Goal: Task Accomplishment & Management: Complete application form

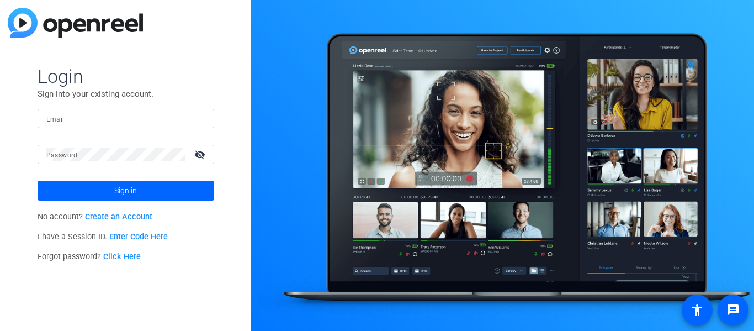
click at [174, 117] on input "Email" at bounding box center [125, 117] width 159 height 13
type input "[PERSON_NAME].[PERSON_NAME]"
click at [38, 180] on button "Sign in" at bounding box center [126, 190] width 177 height 20
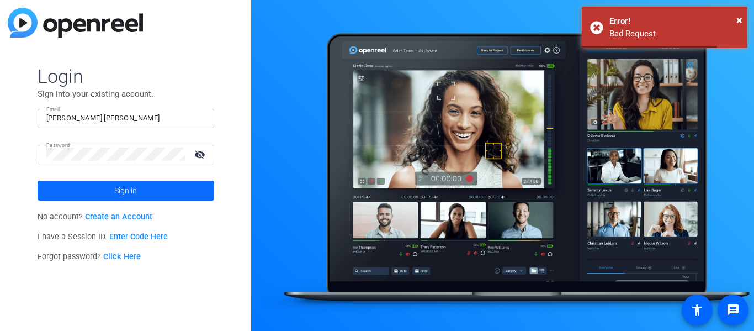
click at [91, 190] on span at bounding box center [126, 190] width 177 height 26
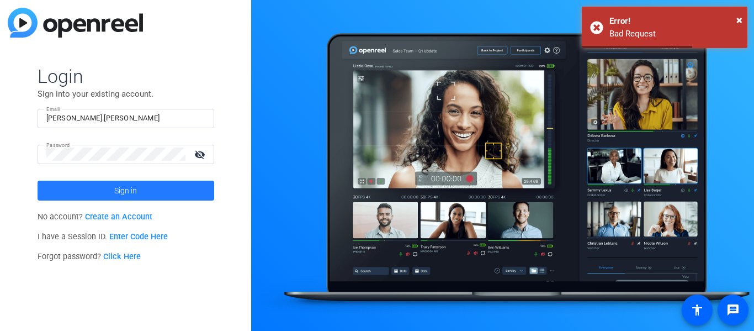
click at [91, 190] on span at bounding box center [126, 190] width 177 height 26
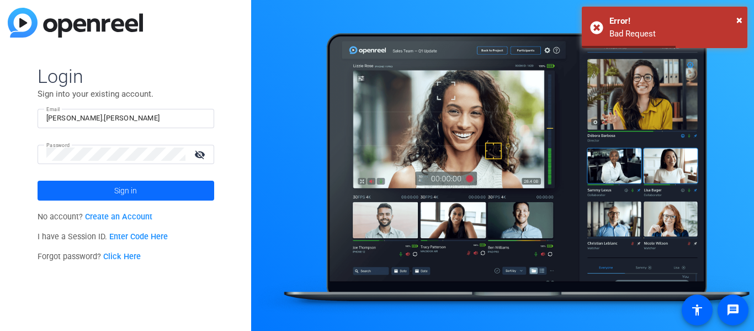
click at [91, 190] on span at bounding box center [126, 190] width 177 height 26
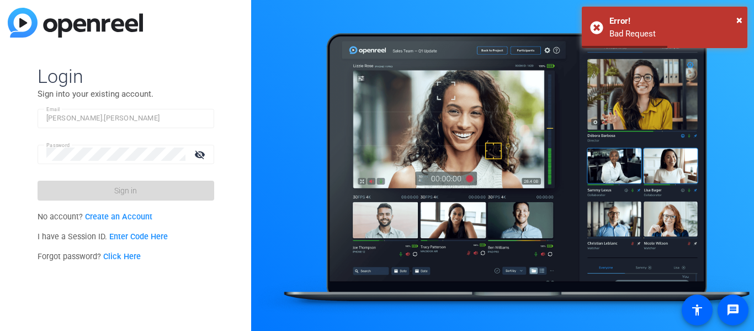
click at [91, 190] on span at bounding box center [126, 190] width 177 height 26
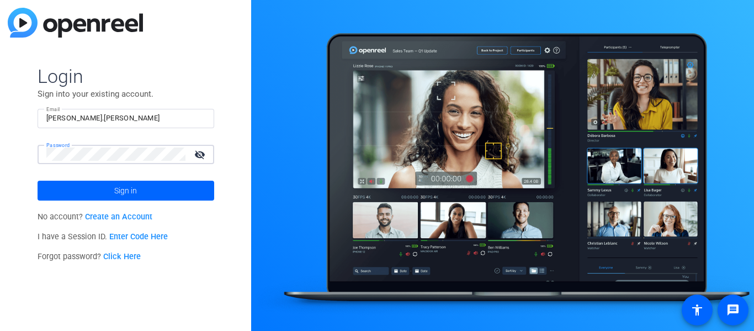
click at [38, 180] on button "Sign in" at bounding box center [126, 190] width 177 height 20
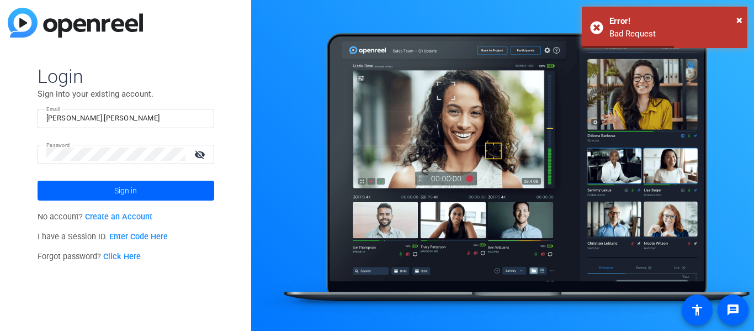
click at [200, 157] on mat-icon "visibility_off" at bounding box center [201, 154] width 26 height 16
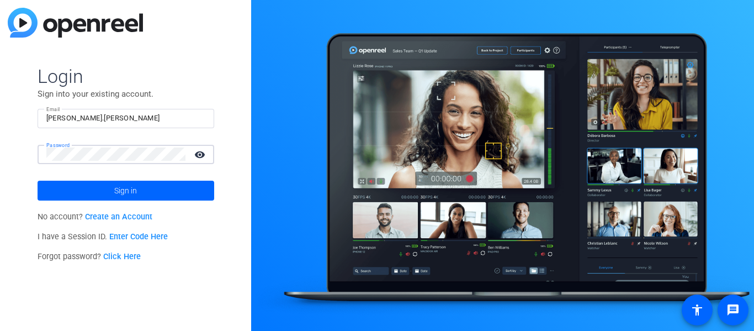
click at [83, 258] on span "Forgot password? Click Here" at bounding box center [90, 256] width 104 height 9
click at [115, 256] on link "Click Here" at bounding box center [122, 256] width 38 height 9
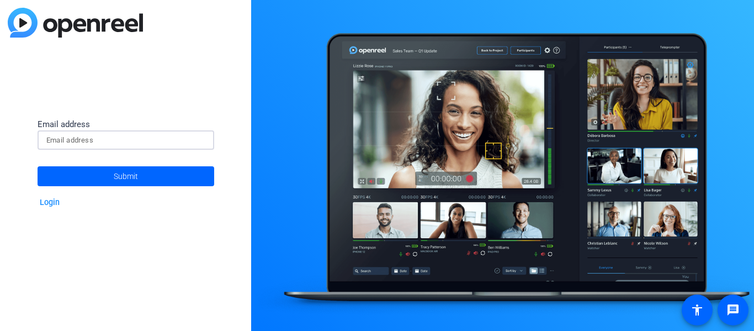
click at [82, 139] on input at bounding box center [125, 140] width 159 height 13
type input "[PERSON_NAME].[PERSON_NAME]"
click at [38, 166] on button "Submit" at bounding box center [126, 176] width 177 height 20
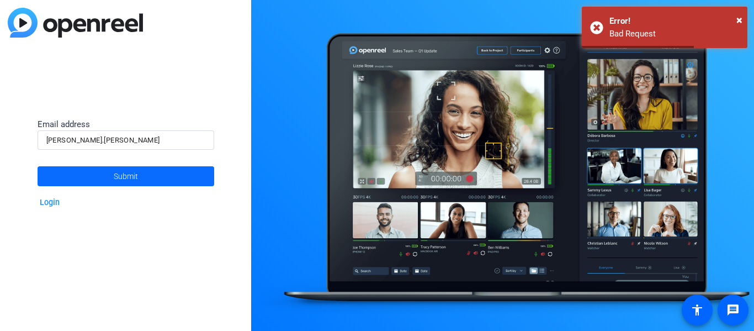
click at [83, 185] on span at bounding box center [126, 176] width 177 height 26
click at [82, 180] on span at bounding box center [126, 176] width 177 height 26
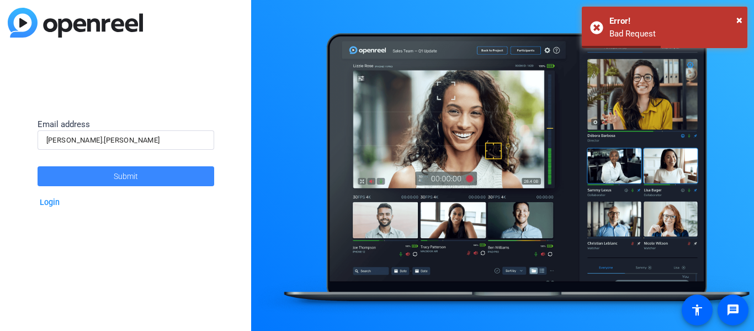
click at [82, 180] on span at bounding box center [126, 176] width 177 height 26
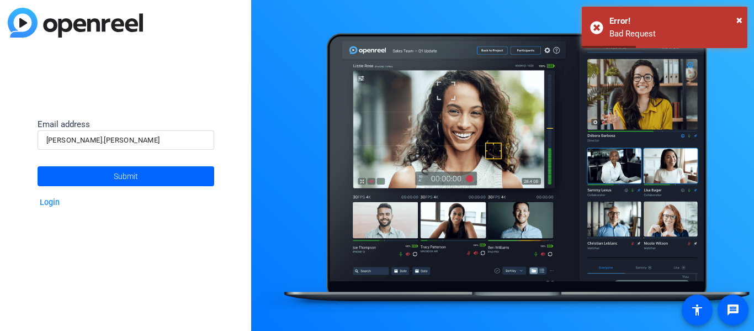
click at [56, 199] on link "Login" at bounding box center [50, 202] width 20 height 9
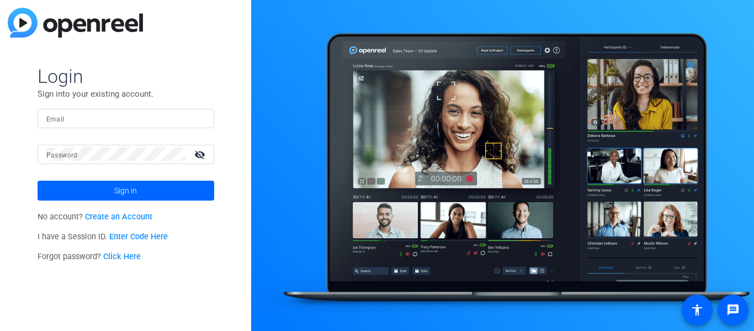
click at [87, 218] on link "Create an Account" at bounding box center [118, 216] width 67 height 9
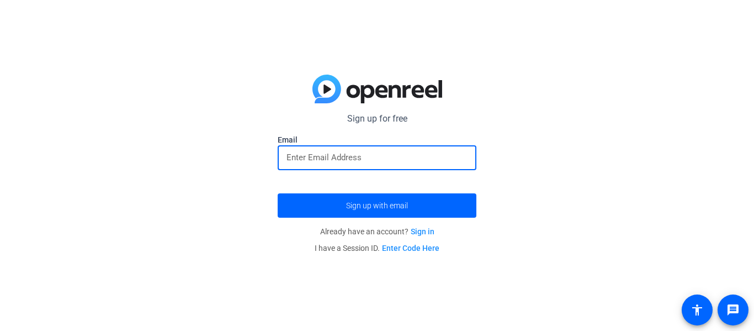
click at [370, 162] on input "email" at bounding box center [376, 157] width 181 height 13
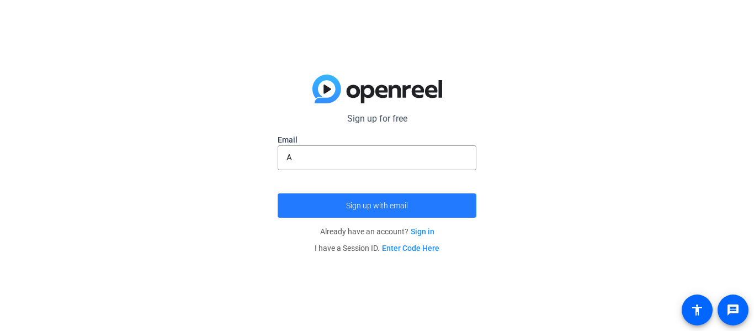
click at [413, 207] on span "submit" at bounding box center [377, 205] width 199 height 26
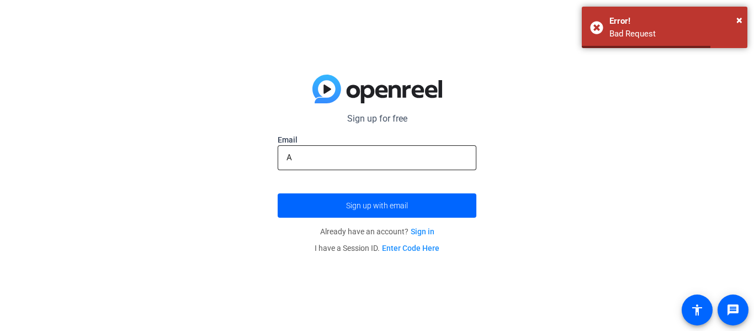
click at [343, 162] on input "A" at bounding box center [376, 157] width 181 height 13
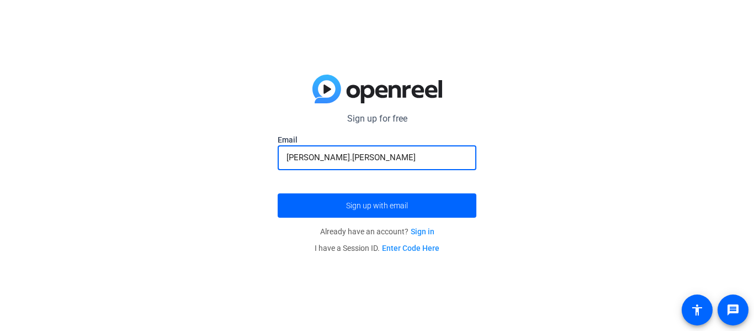
type input "[PERSON_NAME].[PERSON_NAME]"
click at [278, 193] on button "Sign up with email" at bounding box center [377, 205] width 199 height 24
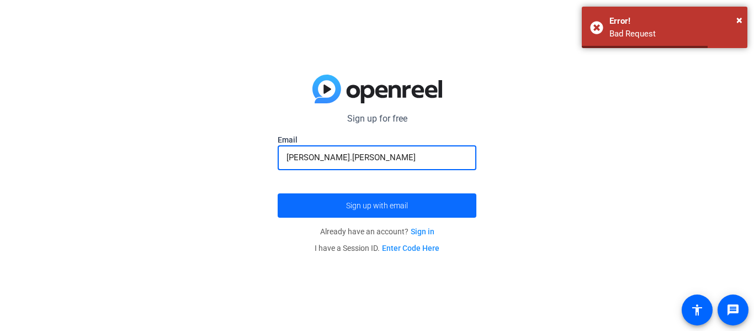
click at [392, 195] on span "submit" at bounding box center [377, 205] width 199 height 26
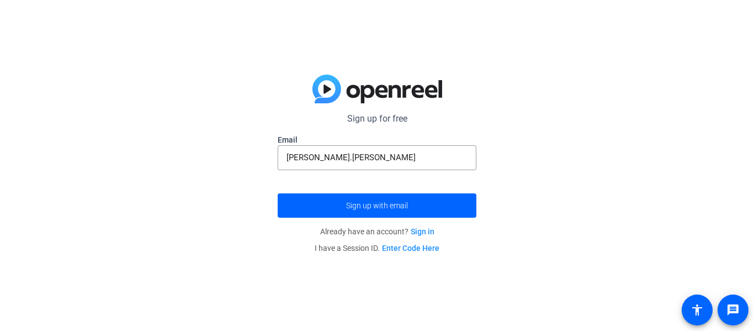
click at [427, 232] on link "Sign in" at bounding box center [423, 231] width 24 height 9
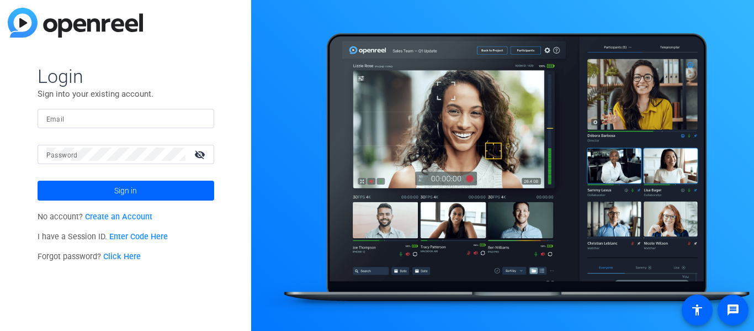
click at [140, 214] on link "Create an Account" at bounding box center [118, 216] width 67 height 9
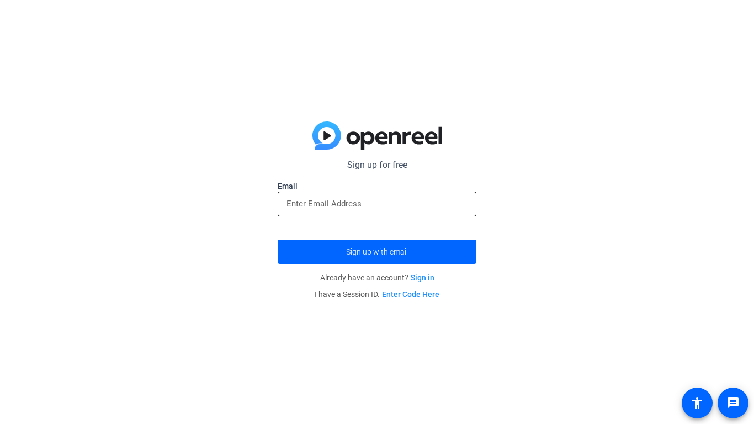
click at [381, 212] on div at bounding box center [376, 203] width 181 height 25
click at [278, 239] on button "Sign up with email" at bounding box center [377, 251] width 199 height 24
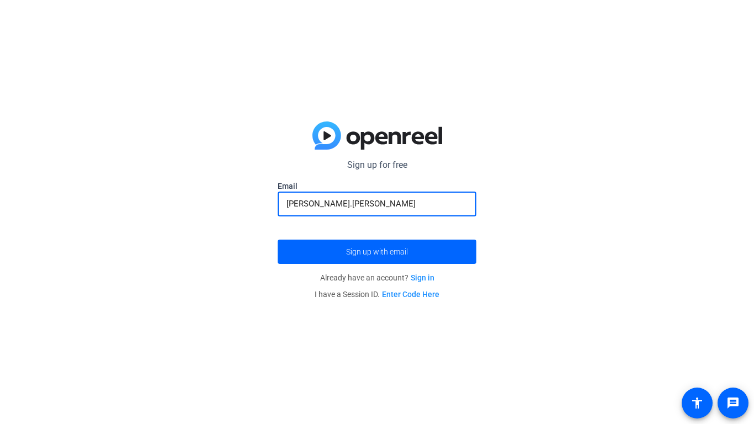
type input "[PERSON_NAME].[PERSON_NAME]"
click at [278, 239] on button "Sign up with email" at bounding box center [377, 251] width 199 height 24
